Goal: Task Accomplishment & Management: Use online tool/utility

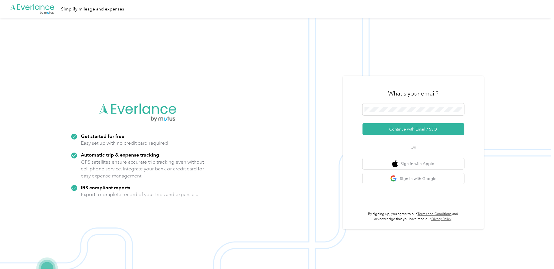
click at [406, 113] on span at bounding box center [414, 109] width 102 height 12
click at [390, 123] on form "Continue with Email / SSO" at bounding box center [414, 119] width 102 height 32
click at [391, 126] on button "Continue with Email / SSO" at bounding box center [414, 129] width 102 height 12
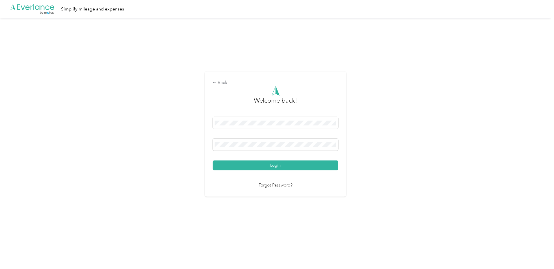
click at [291, 166] on button "Login" at bounding box center [276, 166] width 126 height 10
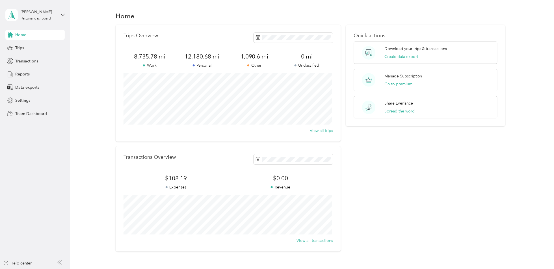
drag, startPoint x: 403, startPoint y: 58, endPoint x: 550, endPoint y: 88, distance: 150.3
click at [403, 58] on button "Create data export" at bounding box center [402, 57] width 34 height 6
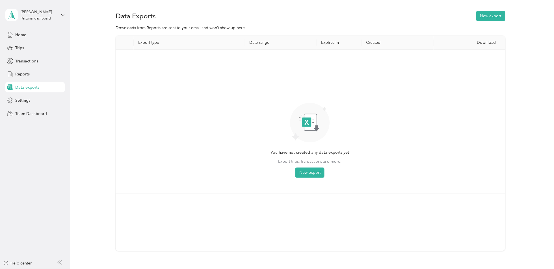
click at [312, 175] on button "New export" at bounding box center [309, 173] width 29 height 10
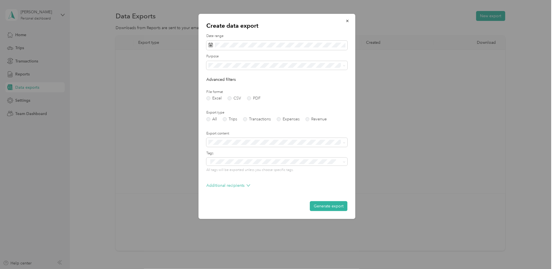
click at [328, 205] on button "Generate export" at bounding box center [329, 206] width 38 height 10
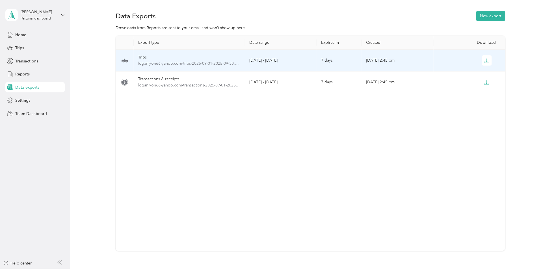
drag, startPoint x: 152, startPoint y: 63, endPoint x: 326, endPoint y: 81, distance: 174.8
click at [152, 63] on span "loganlyon66-yahoo.com-trips-2025-09-01-2025-09-30.xlsx" at bounding box center [189, 64] width 102 height 6
click at [486, 61] on icon "button" at bounding box center [486, 60] width 5 height 5
